Goal: Information Seeking & Learning: Compare options

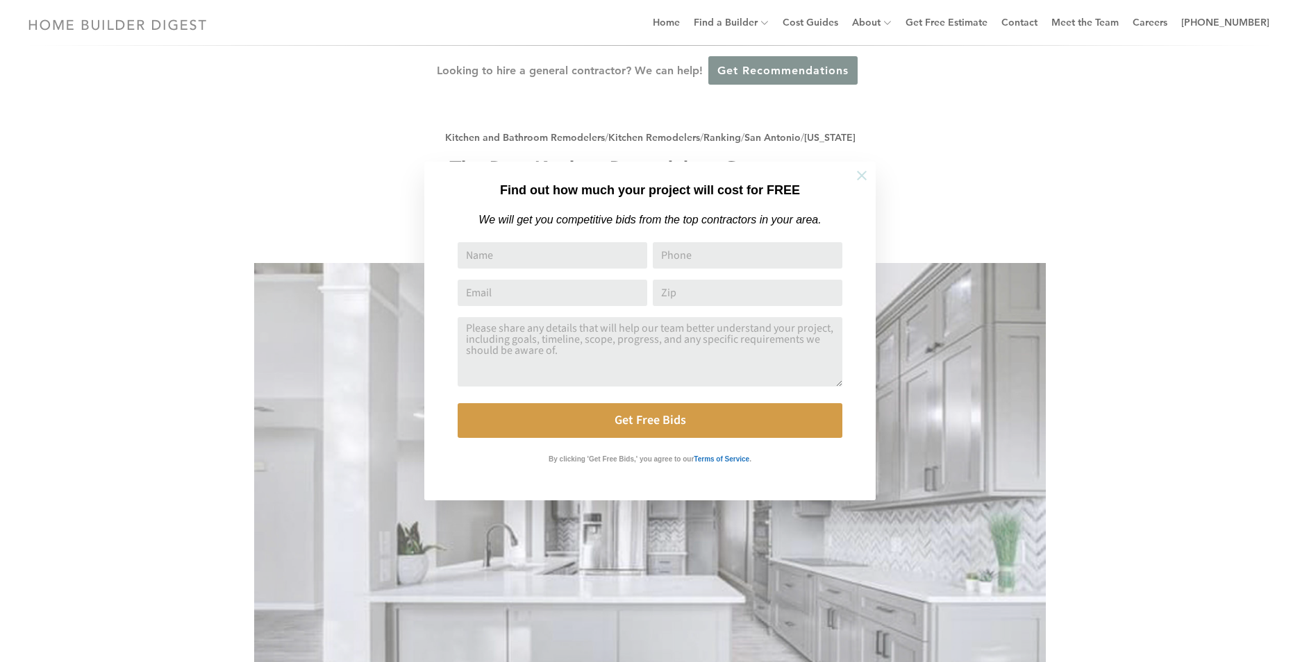
click at [863, 177] on icon at bounding box center [862, 176] width 10 height 10
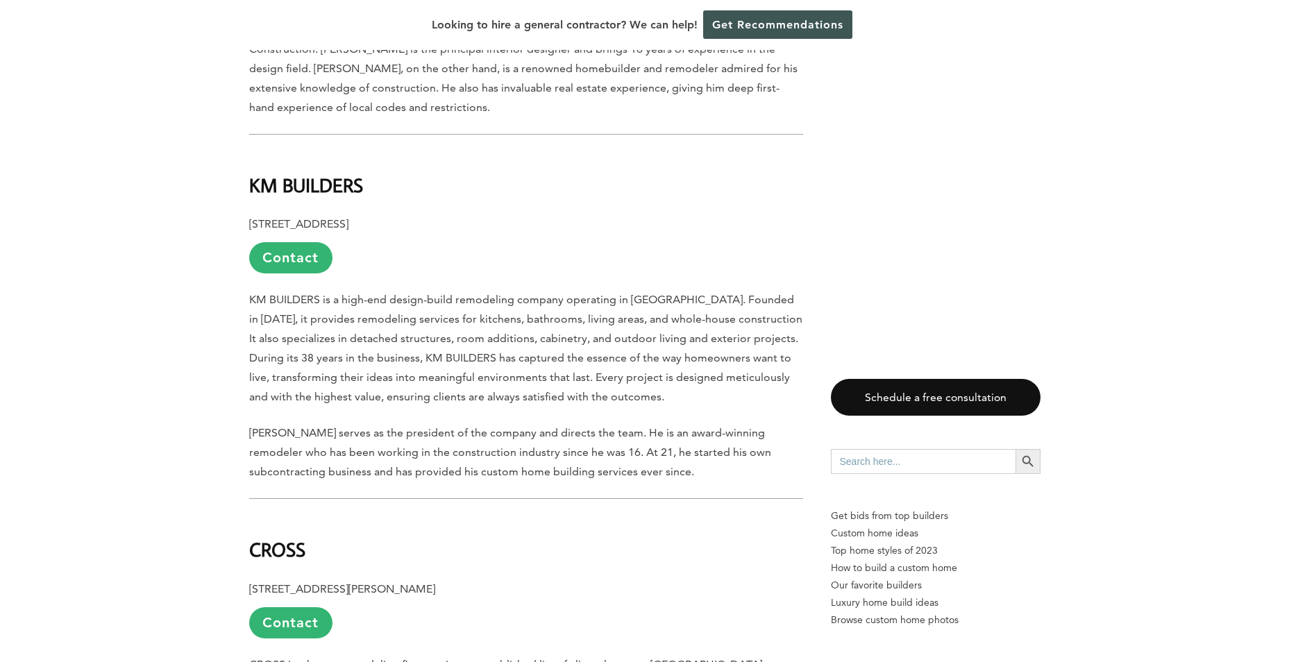
scroll to position [1597, 0]
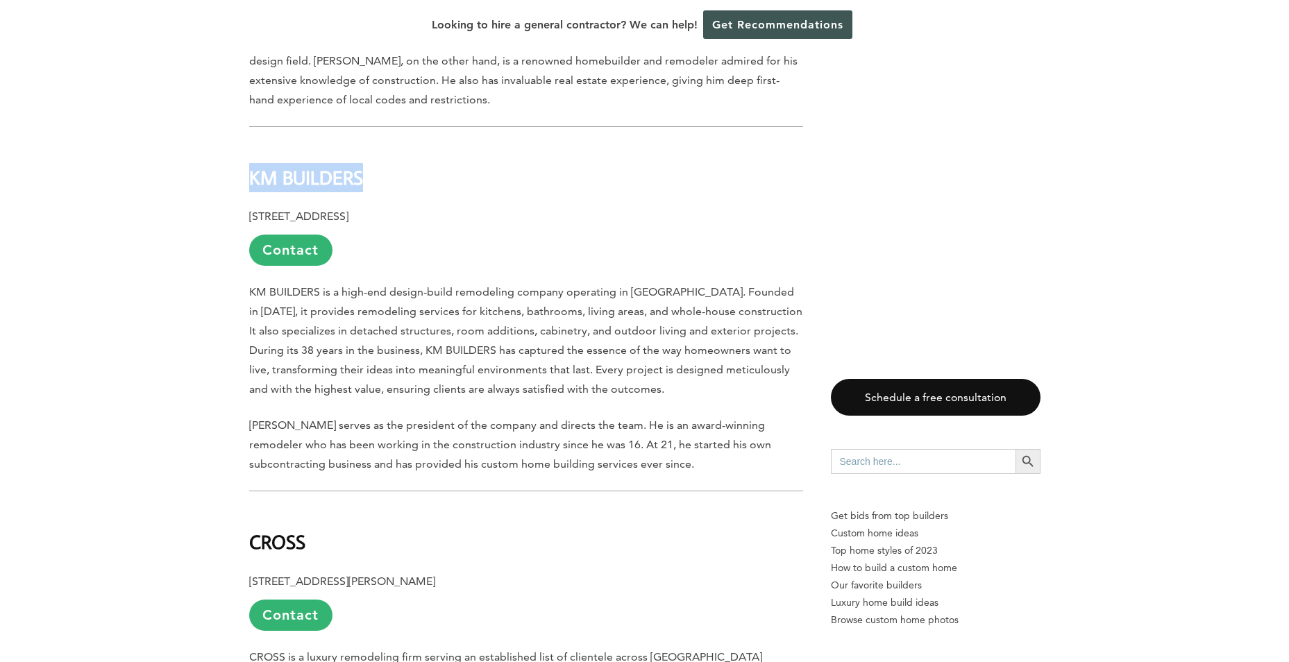
drag, startPoint x: 364, startPoint y: 106, endPoint x: 237, endPoint y: 83, distance: 129.0
copy b "KM BUILDERS"
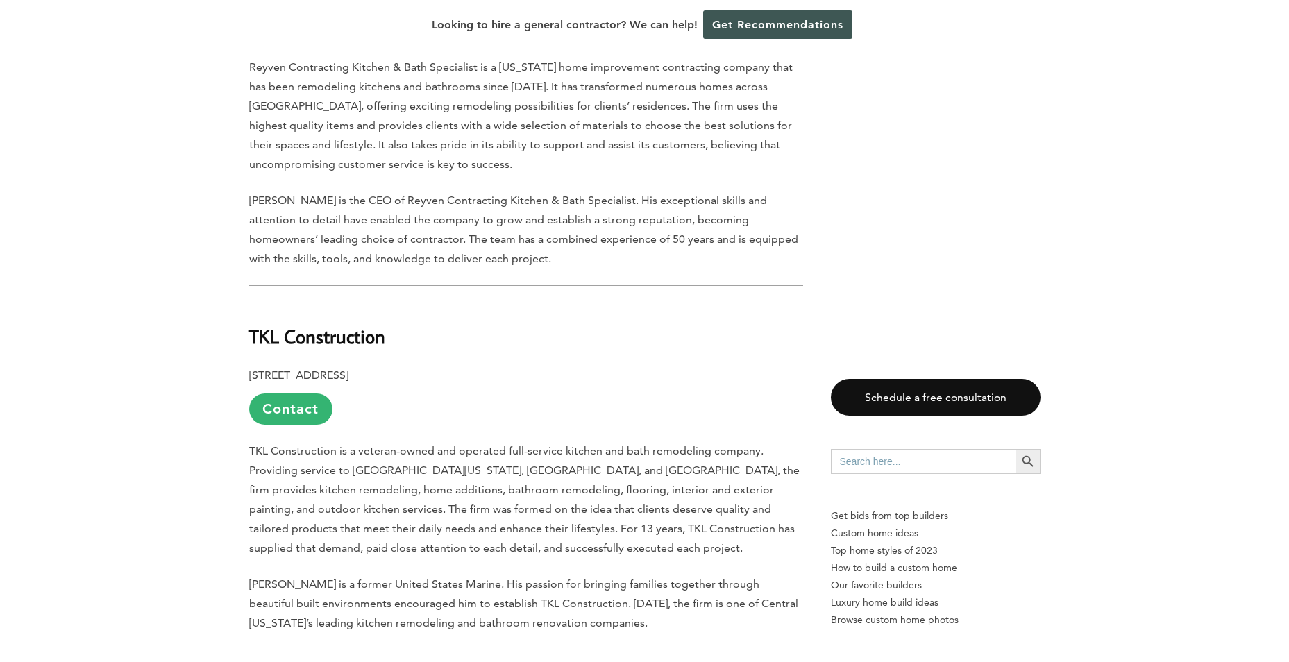
scroll to position [5207, 0]
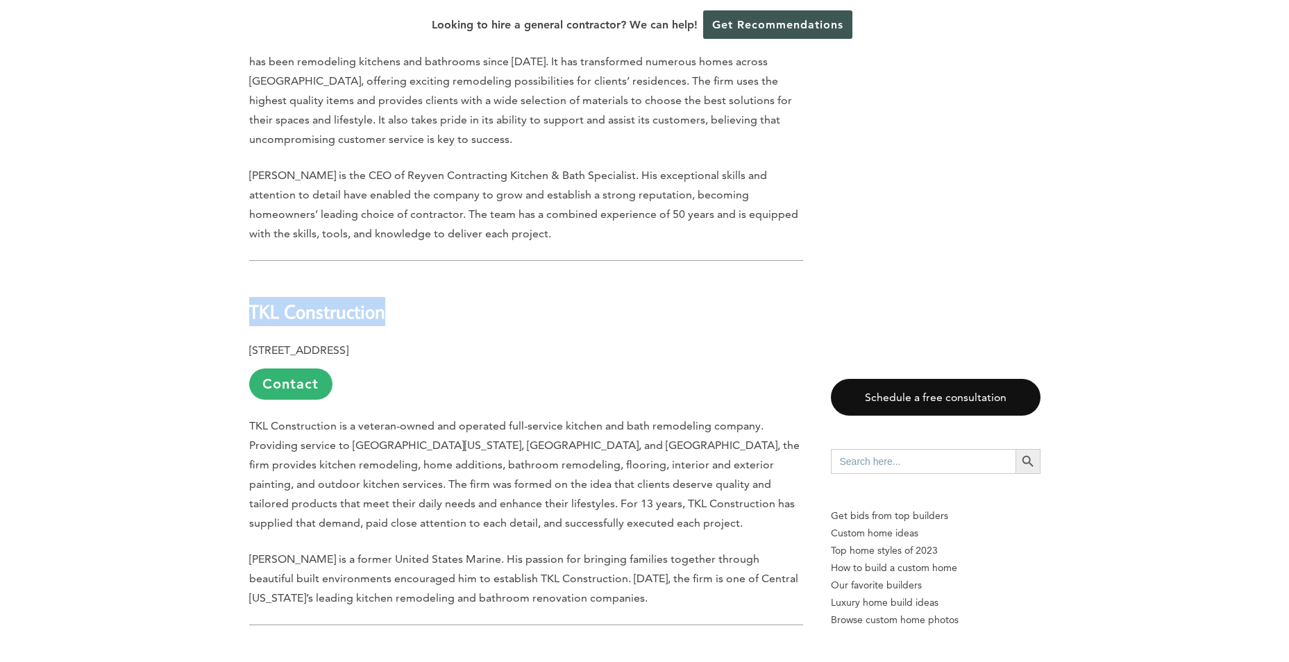
drag, startPoint x: 247, startPoint y: 178, endPoint x: 398, endPoint y: 180, distance: 150.7
copy b "TKL Construction"
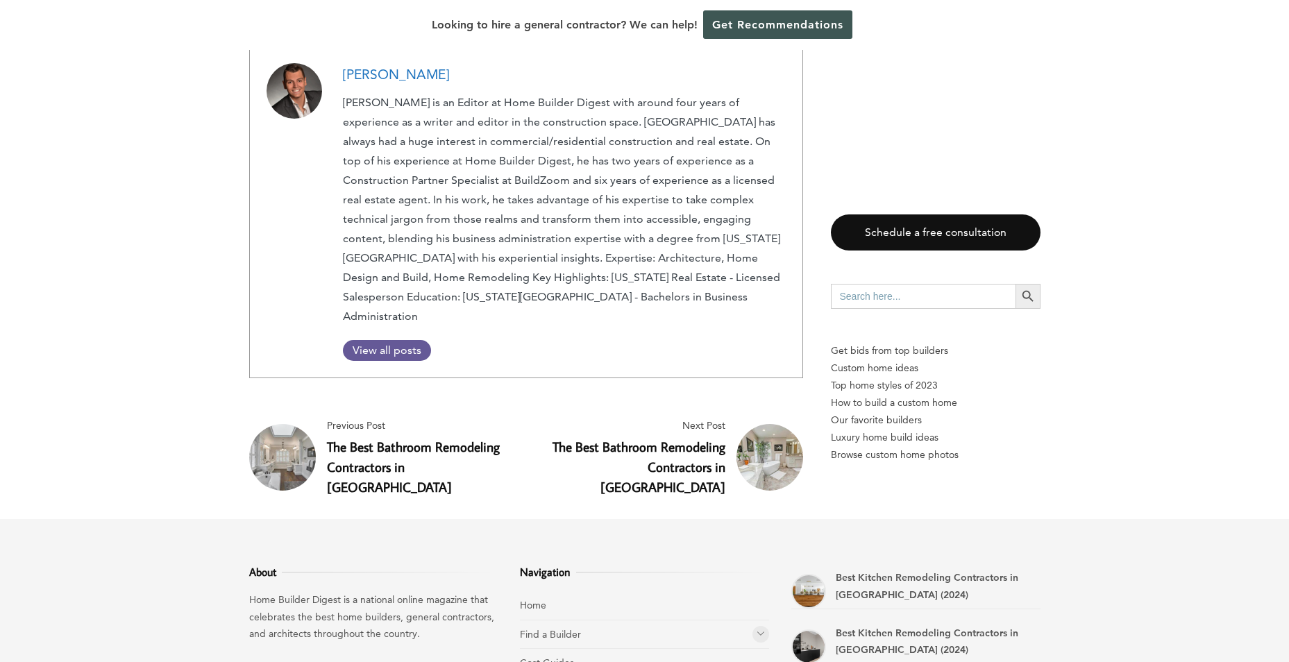
scroll to position [6665, 0]
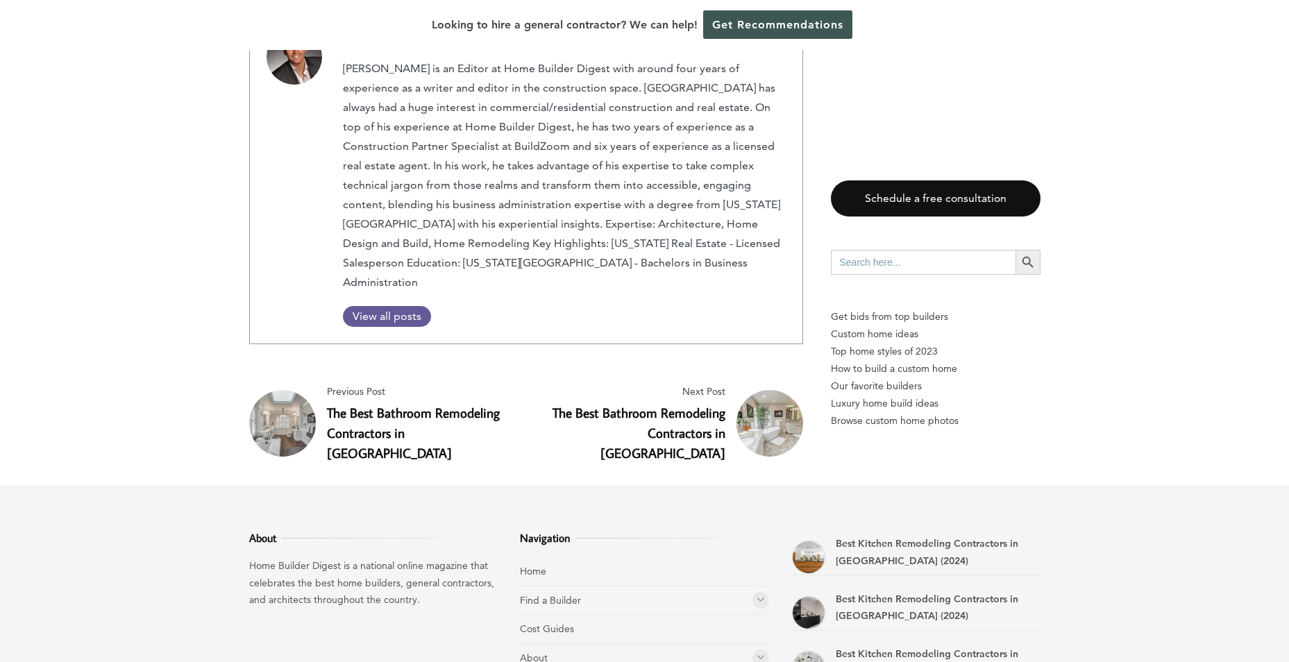
click at [713, 404] on link "The Best Bathroom Remodeling Contractors in [GEOGRAPHIC_DATA]" at bounding box center [639, 433] width 173 height 58
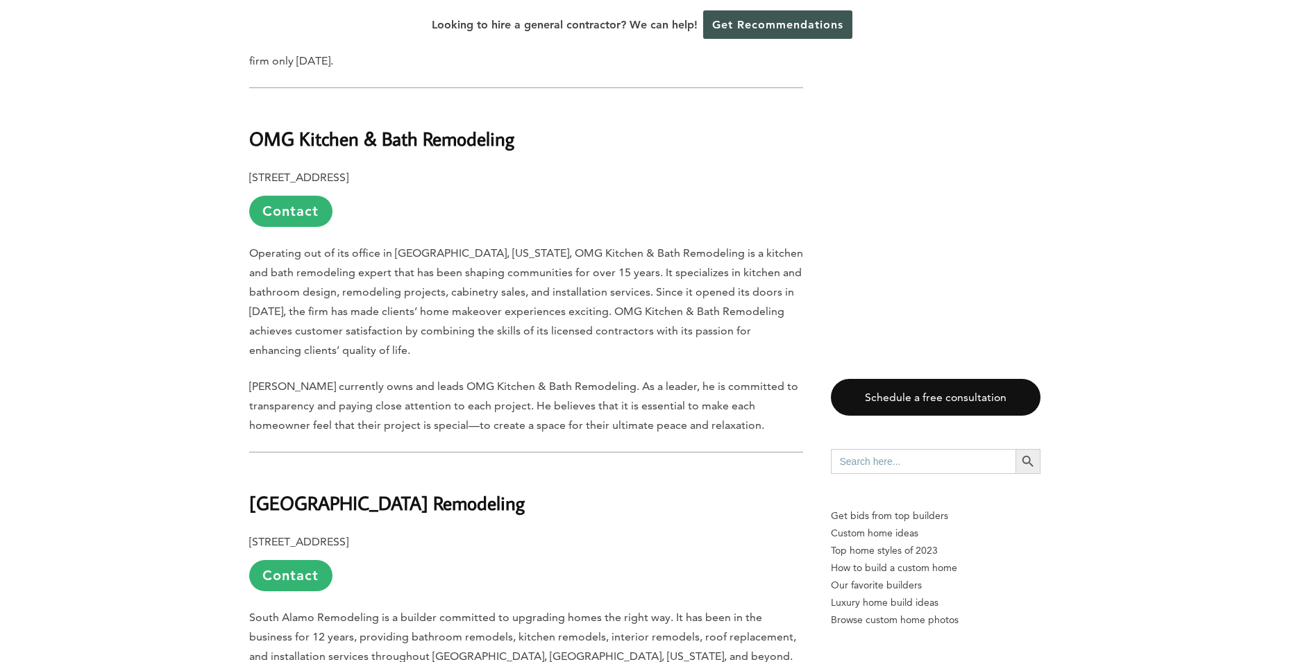
scroll to position [3818, 0]
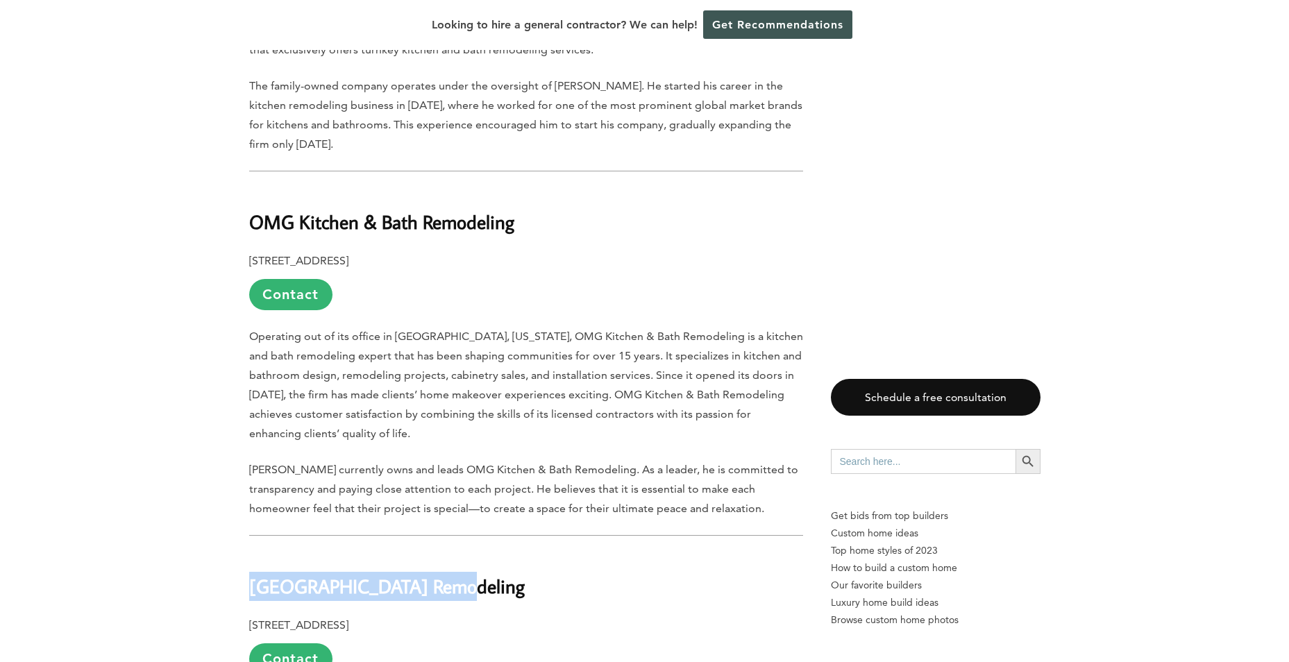
drag, startPoint x: 253, startPoint y: 451, endPoint x: 499, endPoint y: 457, distance: 246.5
click at [499, 553] on h2 "[GEOGRAPHIC_DATA] Remodeling" at bounding box center [526, 577] width 554 height 48
copy b "[GEOGRAPHIC_DATA] Remodeling"
